Goal: Task Accomplishment & Management: Manage account settings

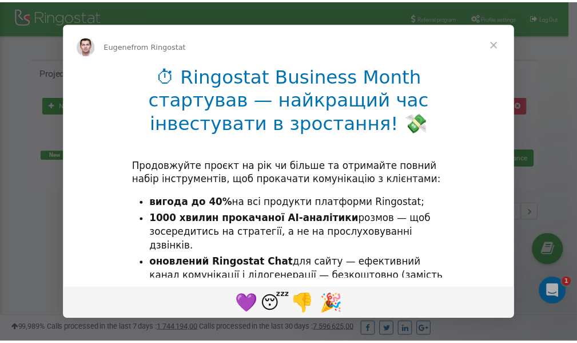
scroll to position [171, 0]
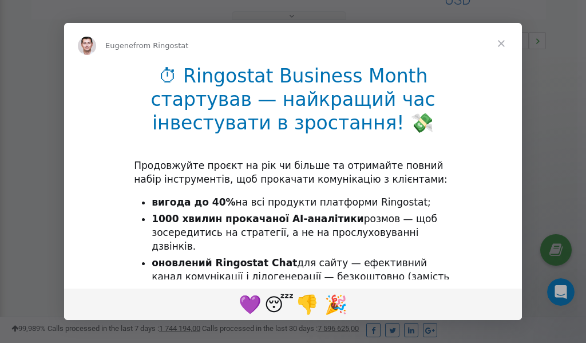
click at [503, 45] on span "Close" at bounding box center [501, 43] width 41 height 41
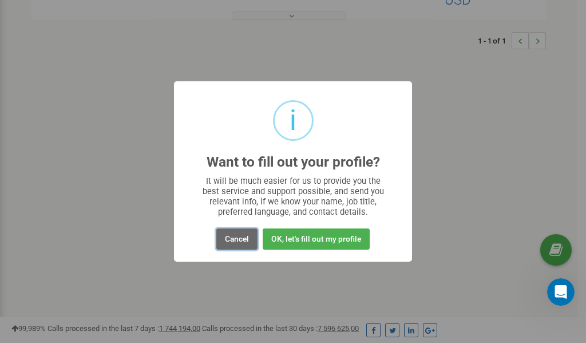
click at [238, 239] on button "Cancel" at bounding box center [236, 238] width 41 height 21
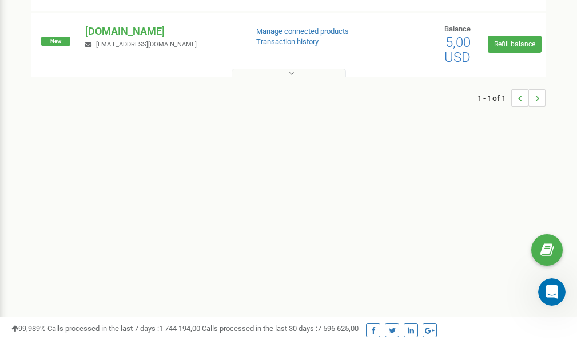
scroll to position [0, 0]
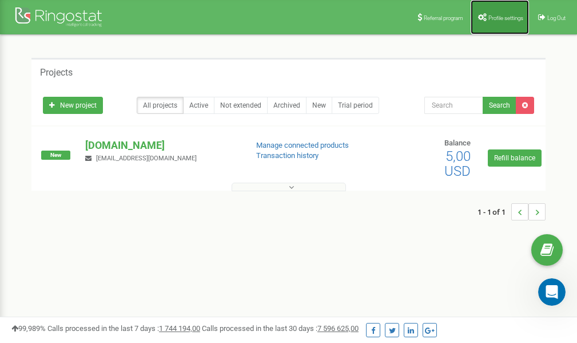
click at [498, 14] on link "Profile settings" at bounding box center [500, 17] width 58 height 34
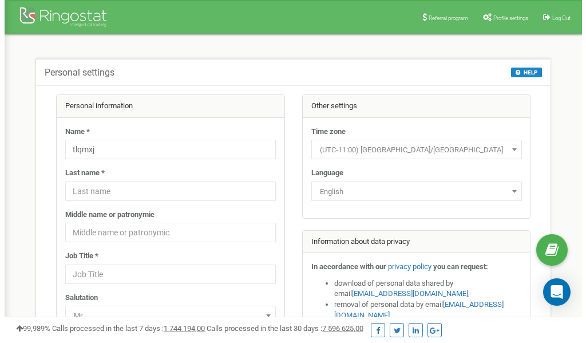
scroll to position [57, 0]
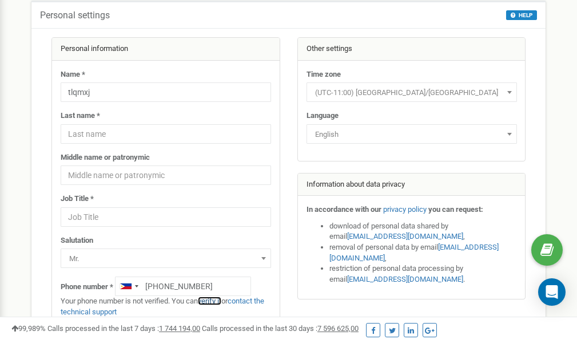
click at [214, 302] on link "verify it" at bounding box center [209, 300] width 23 height 9
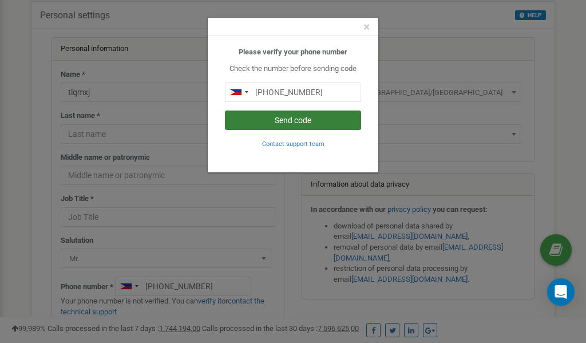
click at [303, 120] on button "Send code" at bounding box center [293, 119] width 136 height 19
